Goal: Task Accomplishment & Management: Manage account settings

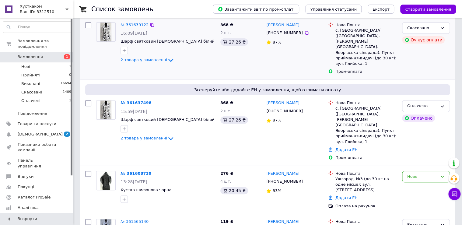
scroll to position [57, 0]
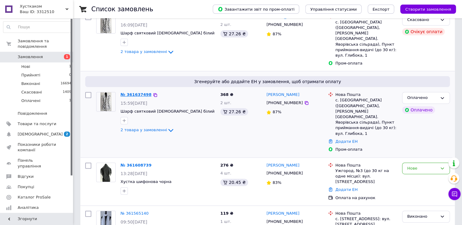
click at [135, 92] on link "№ 361637498" at bounding box center [135, 94] width 31 height 5
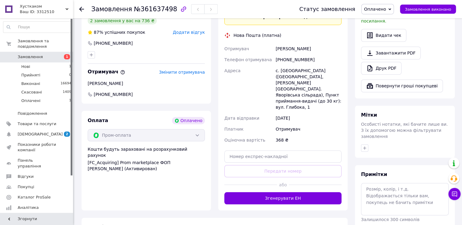
scroll to position [227, 0]
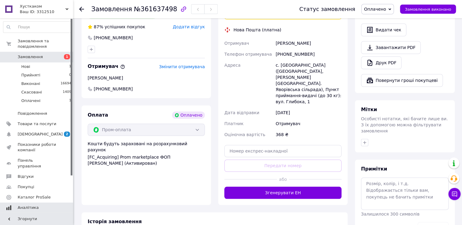
click at [33, 131] on span "[DEMOGRAPHIC_DATA]" at bounding box center [40, 133] width 45 height 5
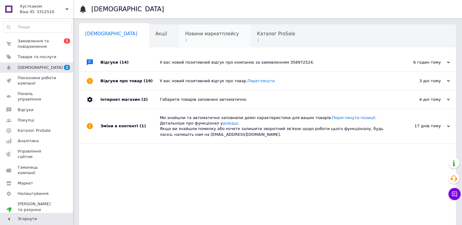
click at [185, 34] on span "Новини маркетплейсу" at bounding box center [212, 33] width 54 height 5
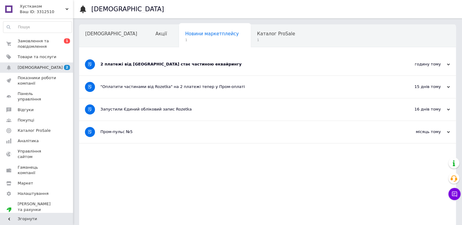
click at [167, 66] on div "2 платежі від Rozetka стає частиною еквайрингу" at bounding box center [244, 63] width 288 height 5
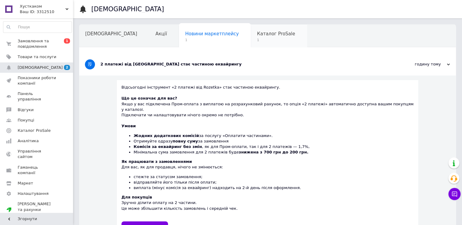
click at [257, 35] on span "Каталог ProSale" at bounding box center [276, 33] width 38 height 5
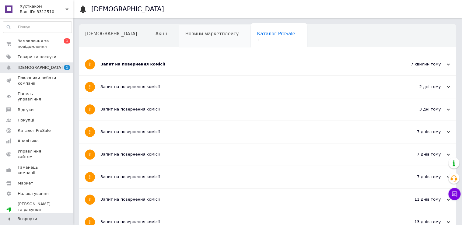
click at [185, 34] on span "Новини маркетплейсу" at bounding box center [212, 33] width 54 height 5
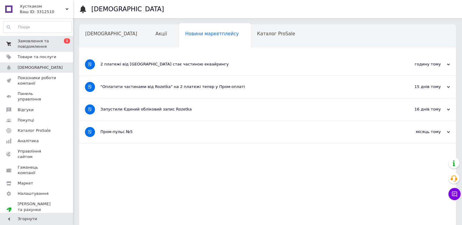
click at [40, 44] on span "Замовлення та повідомлення" at bounding box center [37, 43] width 39 height 11
